Goal: Go to known website: Access a specific website the user already knows

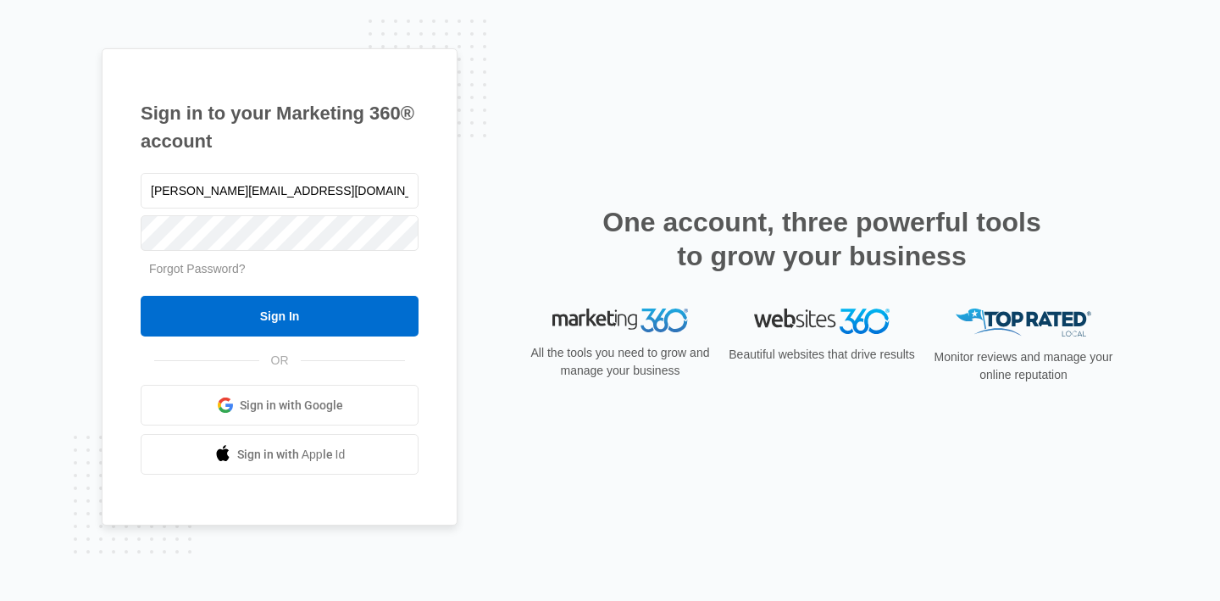
type input "[PERSON_NAME][EMAIL_ADDRESS][DOMAIN_NAME]"
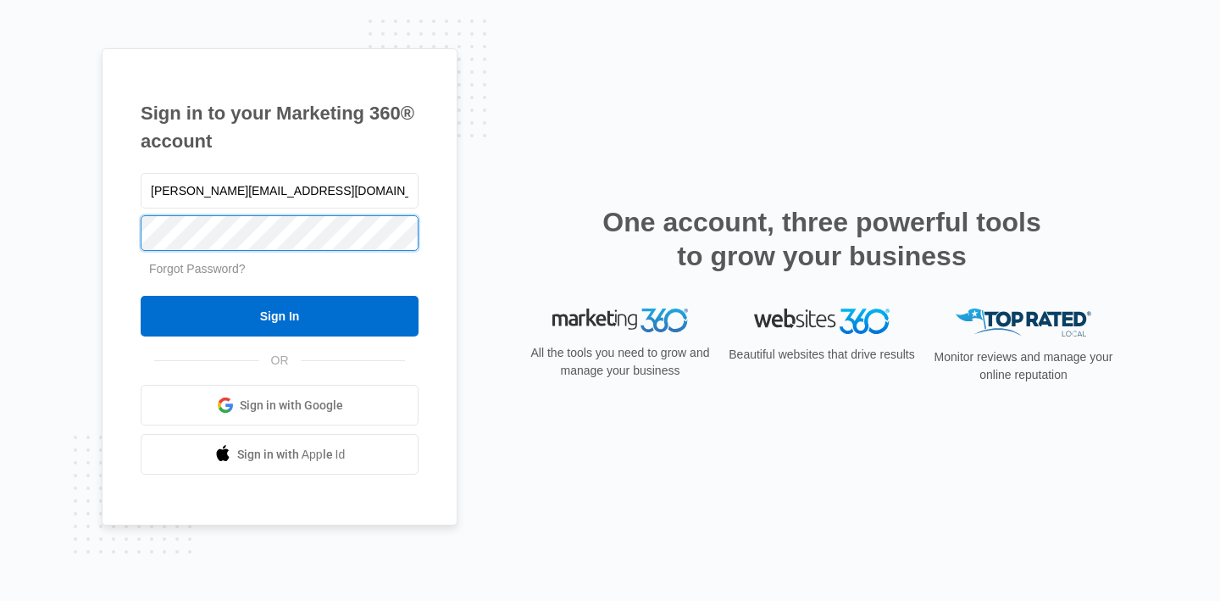
click at [141, 296] on input "Sign In" at bounding box center [280, 316] width 278 height 41
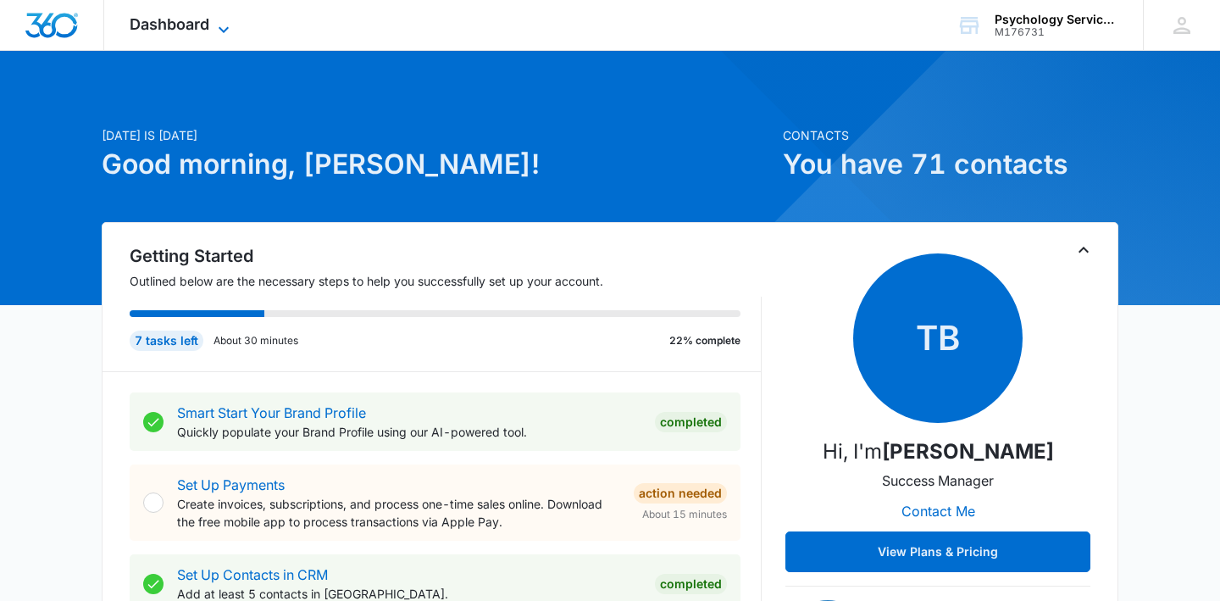
click at [194, 22] on span "Dashboard" at bounding box center [170, 24] width 80 height 18
